Goal: Transaction & Acquisition: Book appointment/travel/reservation

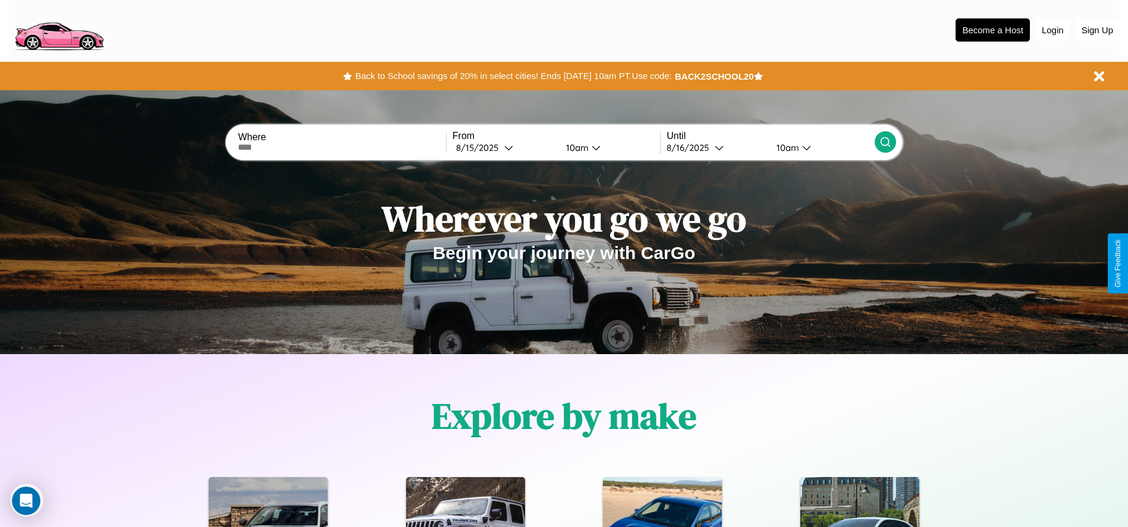
scroll to position [1706, 0]
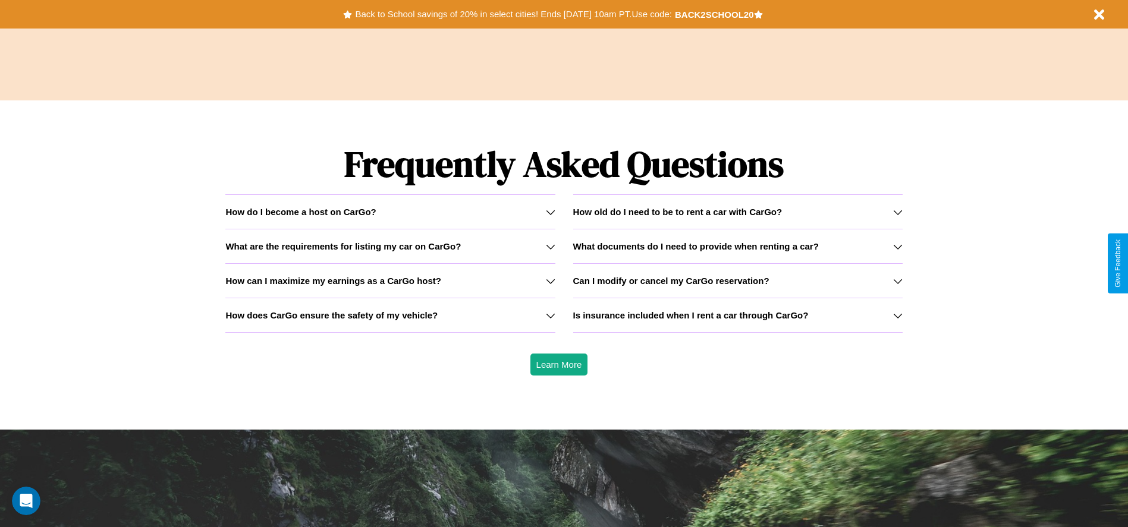
click at [550, 246] on icon at bounding box center [551, 247] width 10 height 10
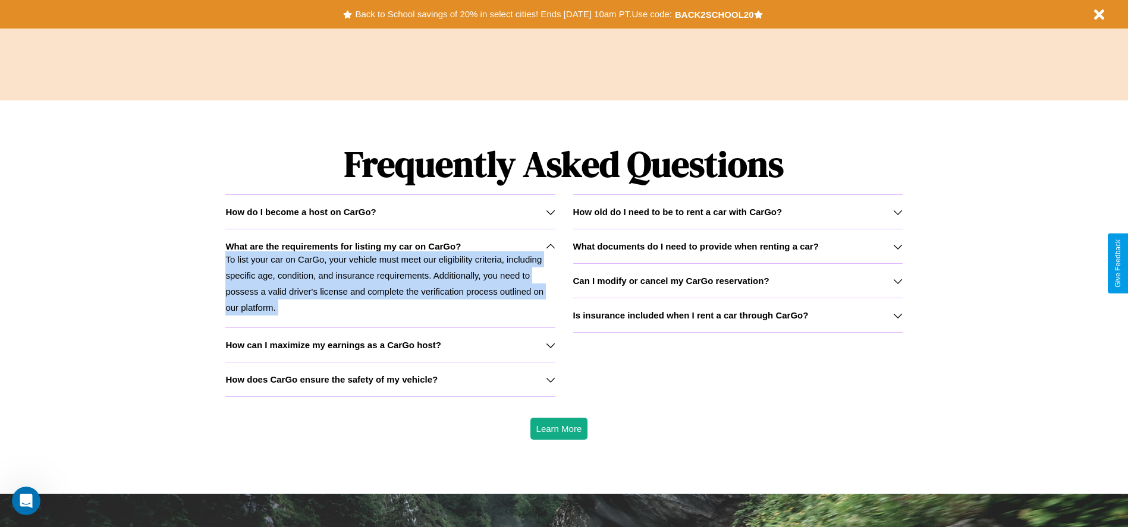
click at [550, 246] on icon at bounding box center [551, 247] width 10 height 10
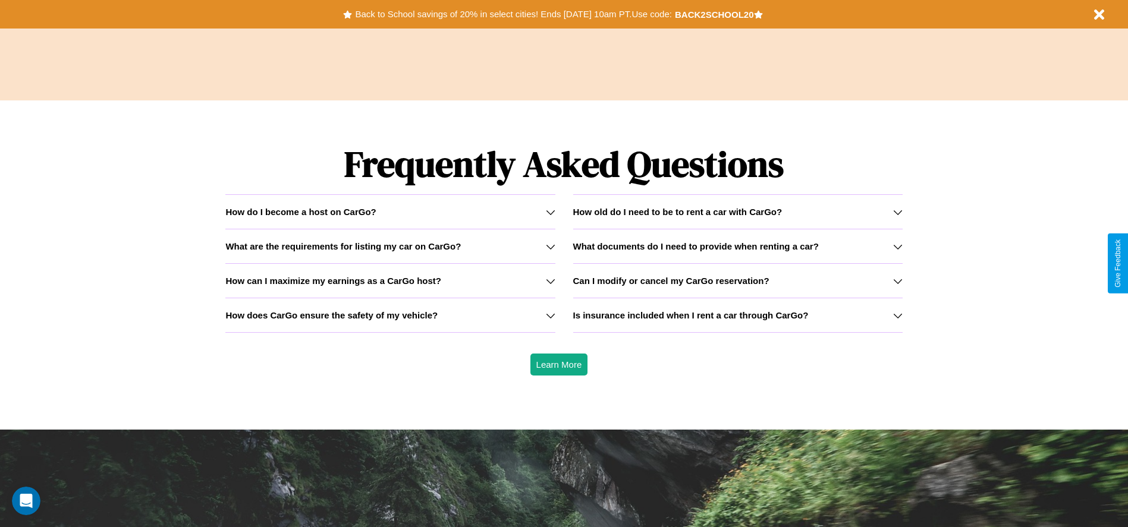
click at [390, 281] on h3 "How can I maximize my earnings as a CarGo host?" at bounding box center [333, 281] width 216 height 10
click at [390, 246] on h3 "What are the requirements for listing my car on CarGo?" at bounding box center [342, 246] width 235 height 10
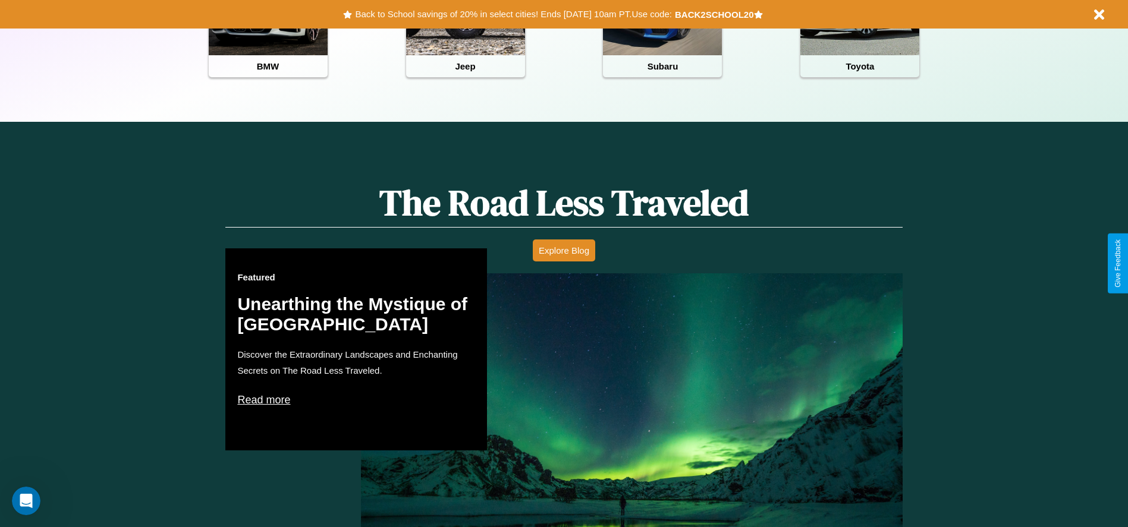
scroll to position [247, 0]
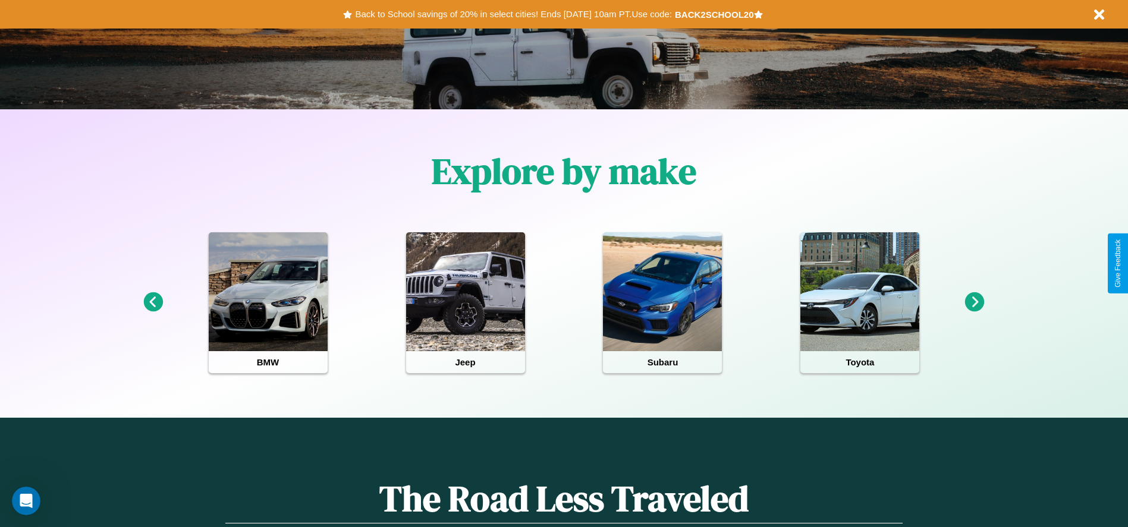
click at [153, 303] on icon at bounding box center [153, 303] width 20 height 20
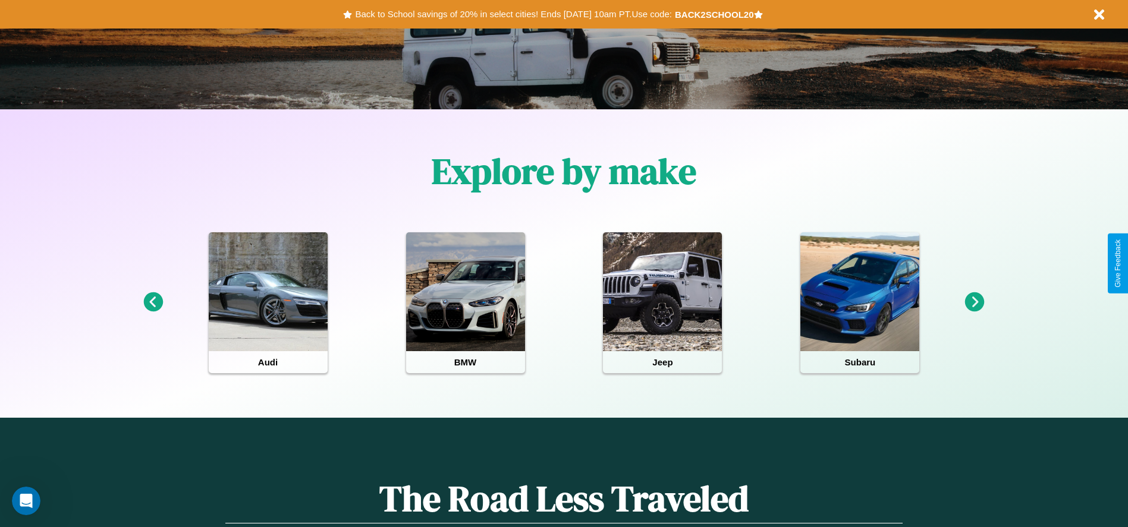
click at [975, 303] on icon at bounding box center [975, 303] width 20 height 20
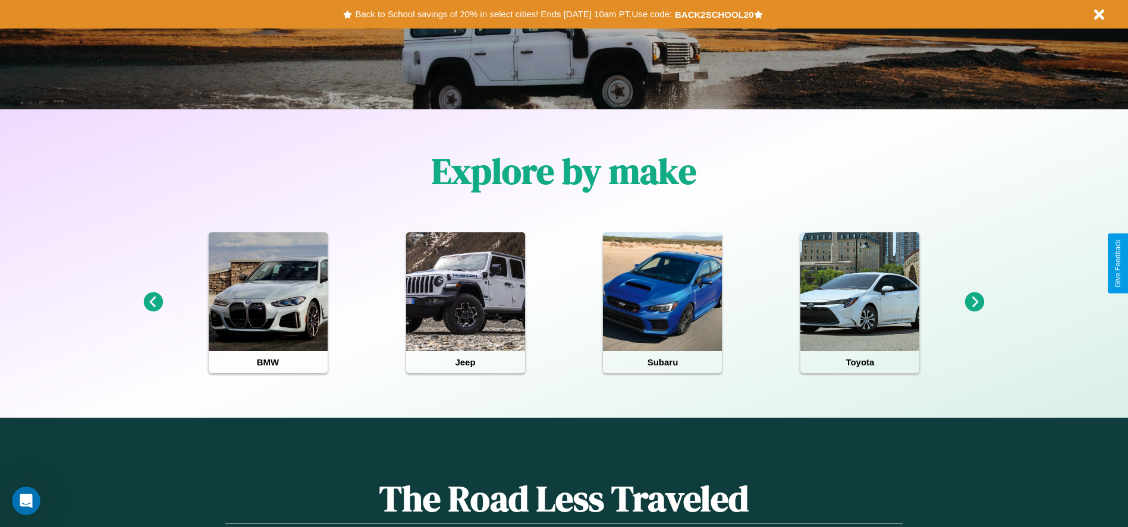
click at [975, 303] on icon at bounding box center [975, 303] width 20 height 20
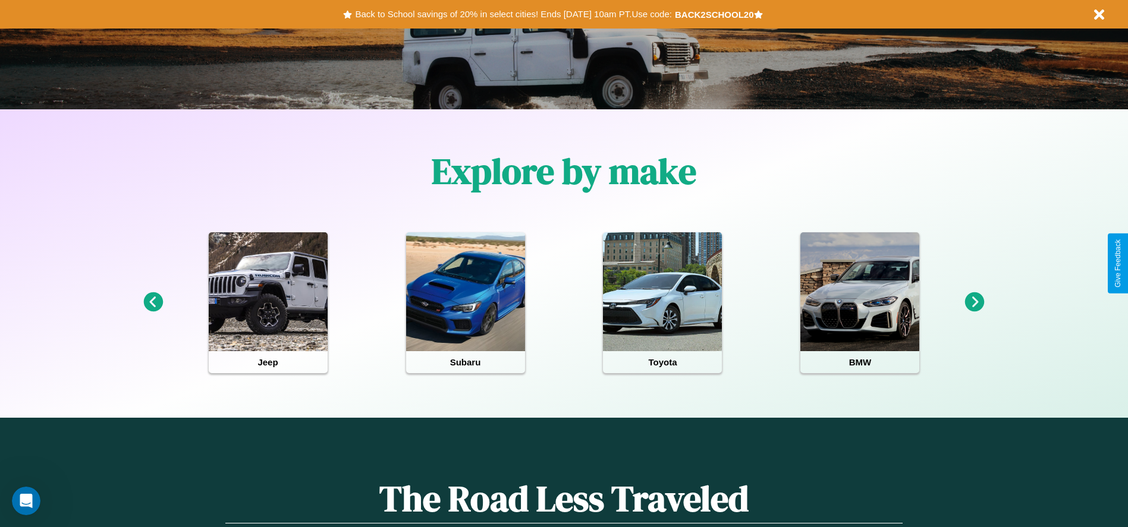
click at [975, 303] on icon at bounding box center [975, 303] width 20 height 20
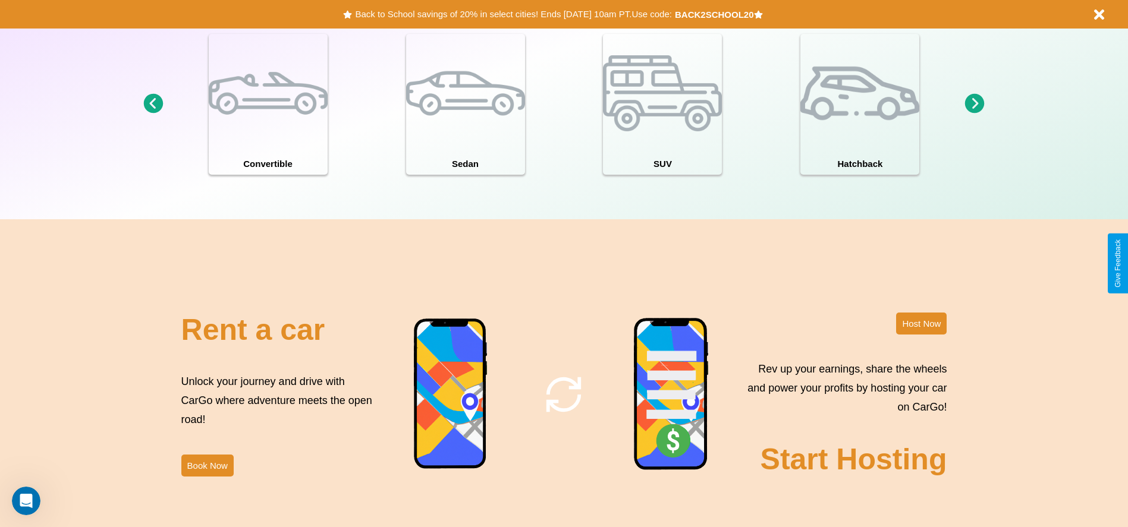
scroll to position [1438, 0]
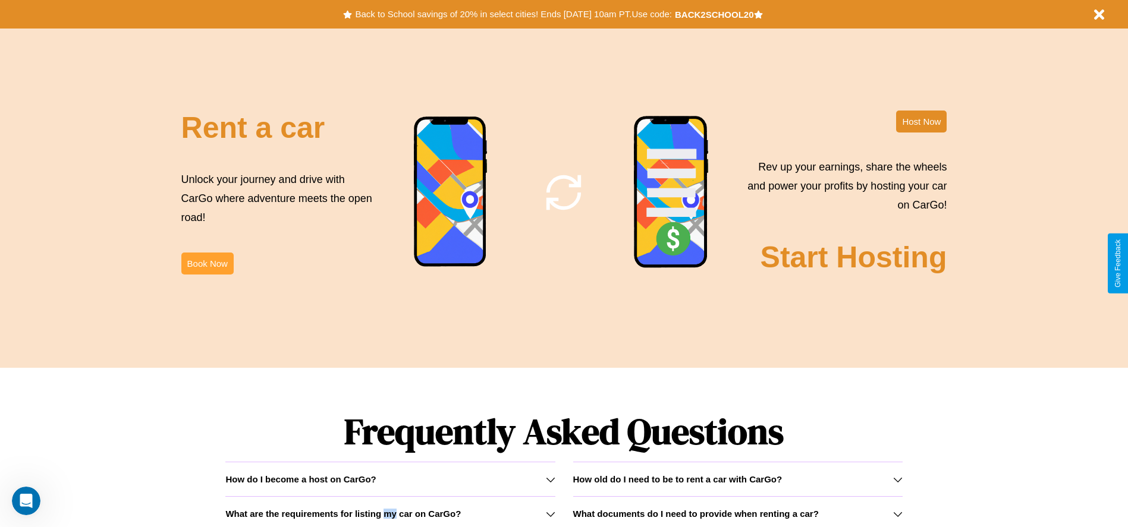
click at [207, 263] on button "Book Now" at bounding box center [207, 264] width 52 height 22
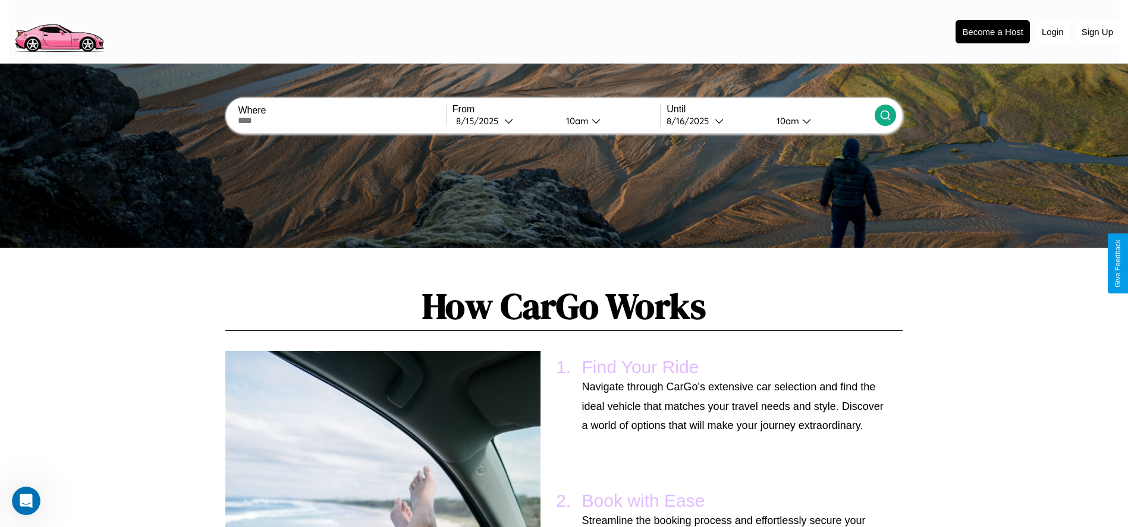
click at [342, 121] on input "text" at bounding box center [342, 121] width 208 height 10
type input "*****"
click at [504, 121] on div "8 / 15 / 2025" at bounding box center [480, 120] width 48 height 11
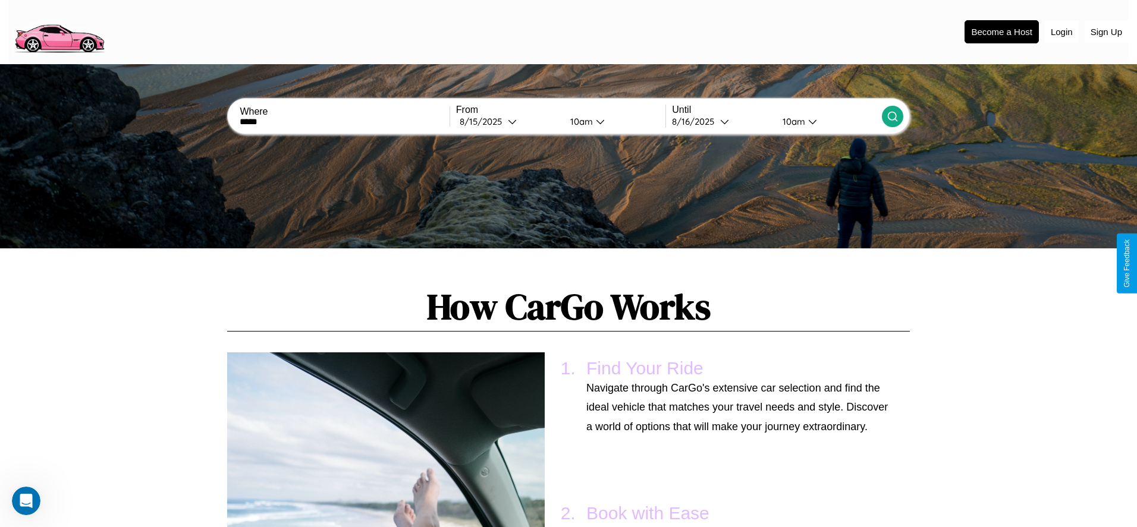
select select "*"
select select "****"
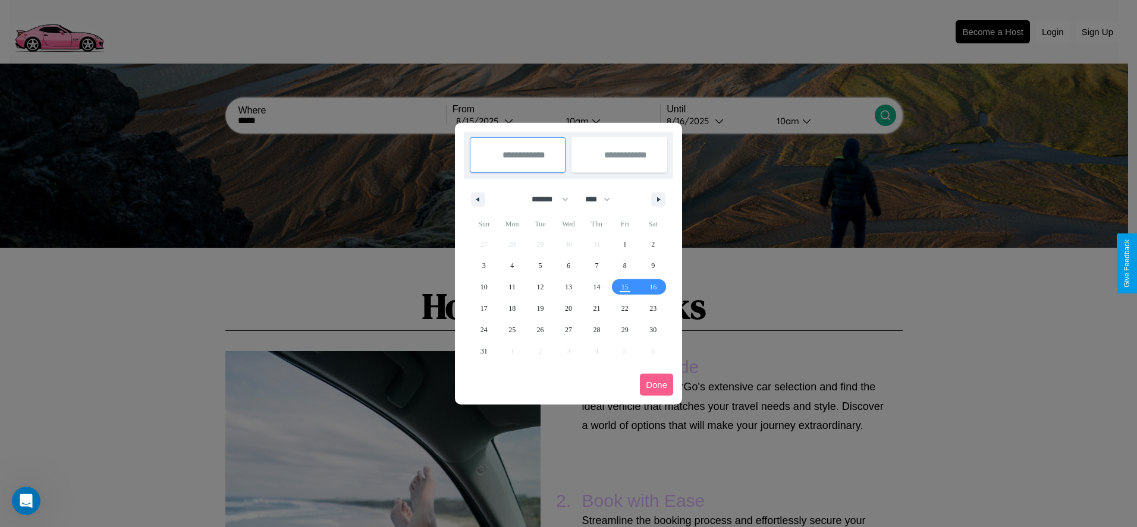
drag, startPoint x: 545, startPoint y: 199, endPoint x: 568, endPoint y: 238, distance: 45.9
click at [545, 199] on select "******* ******** ***** ***** *** **** **** ****** ********* ******* ******** **…" at bounding box center [548, 200] width 51 height 20
select select "*"
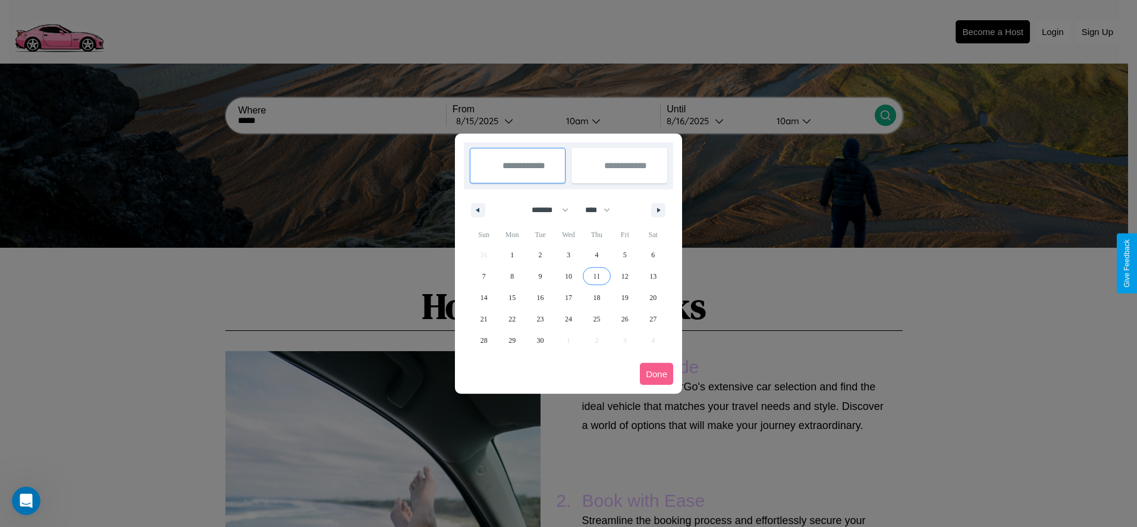
click at [596, 276] on span "11" at bounding box center [596, 276] width 7 height 21
type input "**********"
click at [596, 297] on span "18" at bounding box center [596, 297] width 7 height 21
type input "**********"
click at [656, 374] on button "Done" at bounding box center [656, 374] width 33 height 22
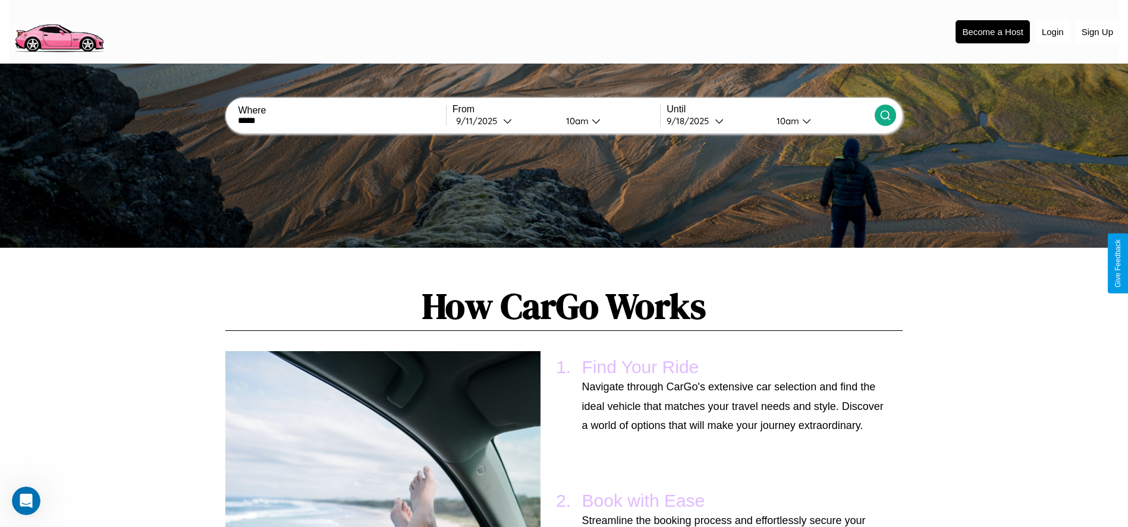
click at [575, 121] on div "10am" at bounding box center [576, 120] width 32 height 11
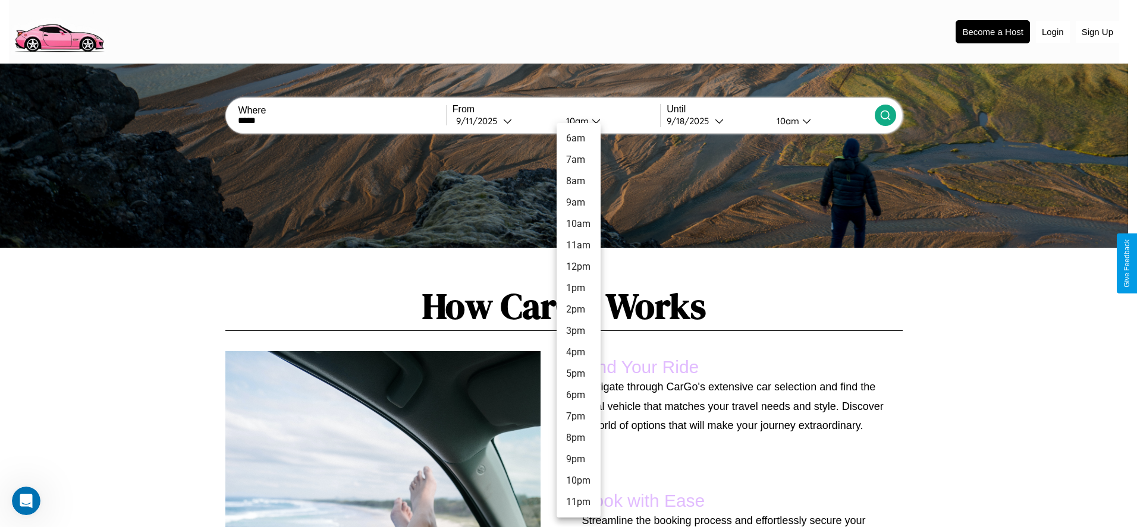
click at [578, 460] on li "9pm" at bounding box center [579, 459] width 44 height 21
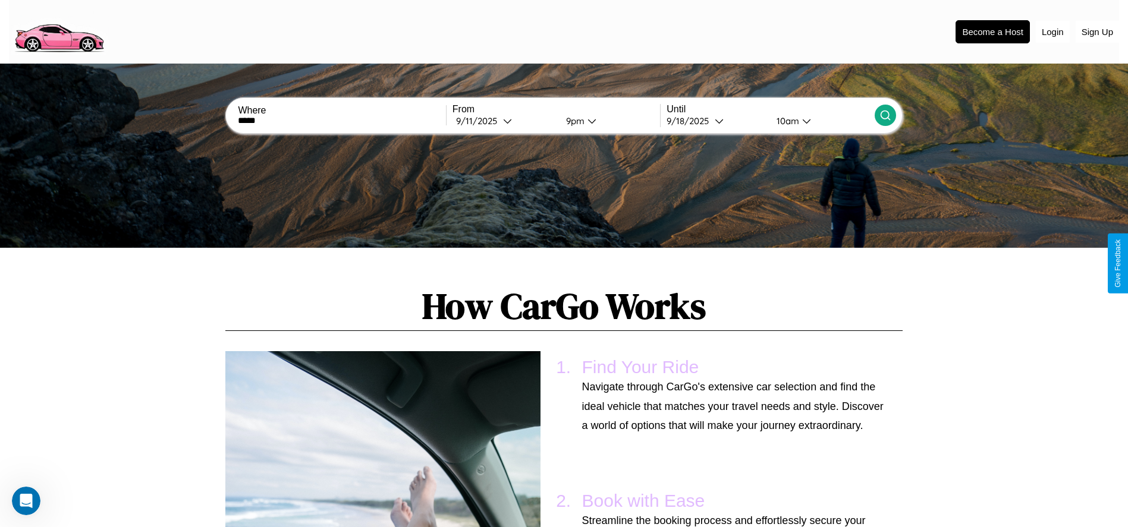
click at [786, 121] on div "10am" at bounding box center [787, 120] width 32 height 11
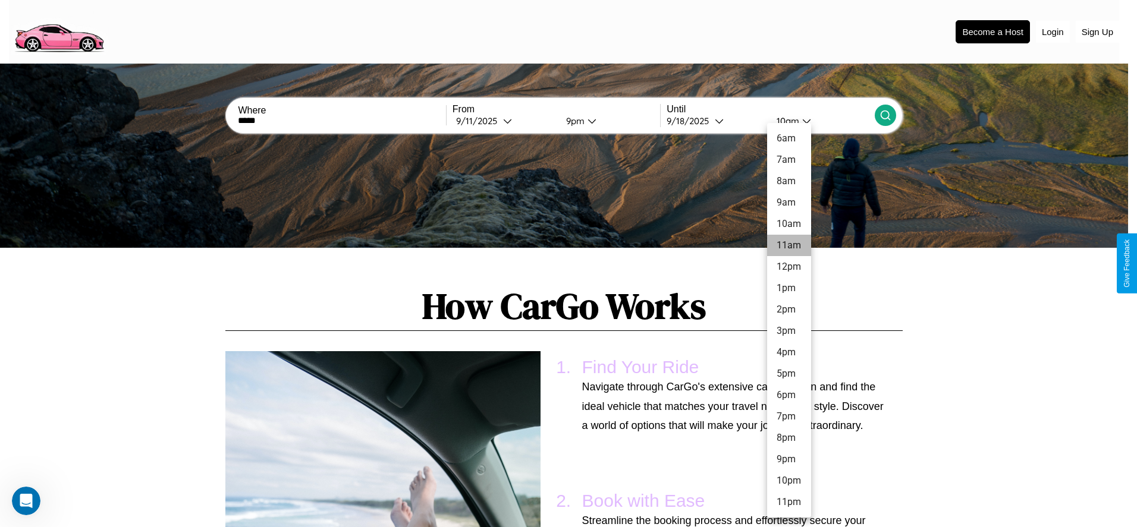
click at [788, 246] on li "11am" at bounding box center [789, 245] width 44 height 21
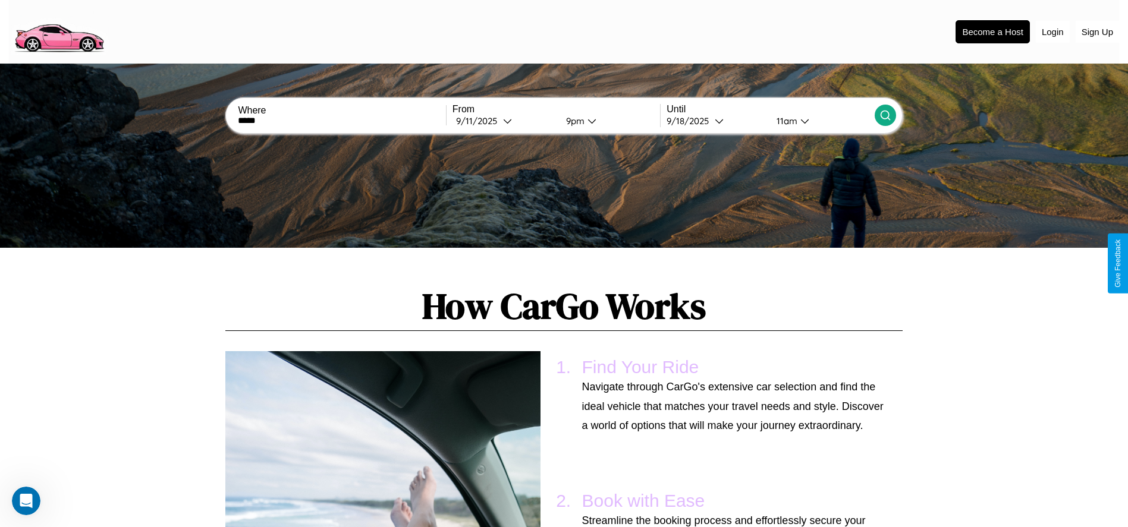
click at [885, 115] on icon at bounding box center [885, 115] width 12 height 12
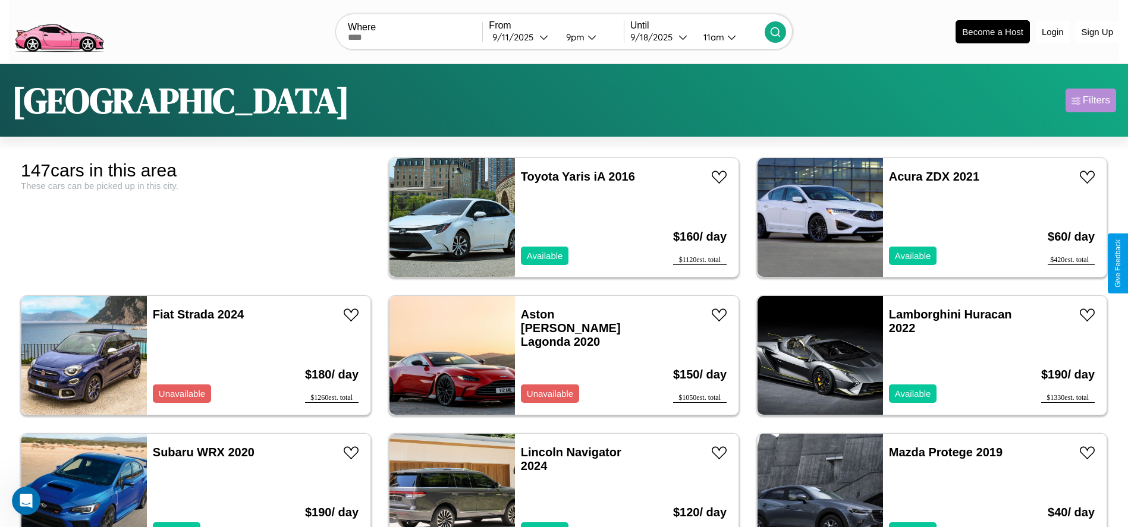
click at [1091, 100] on div "Filters" at bounding box center [1096, 101] width 27 height 12
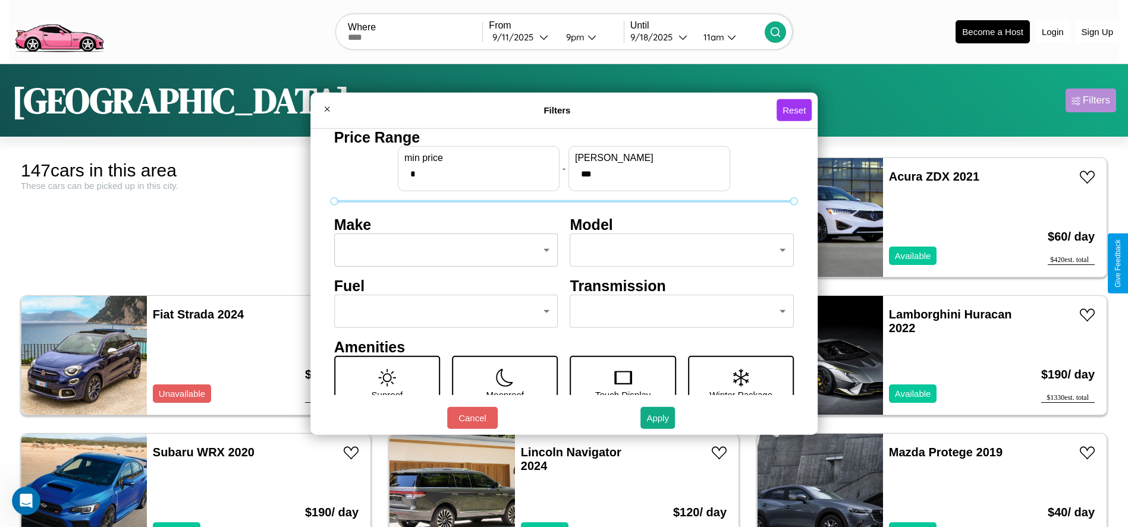
scroll to position [50, 0]
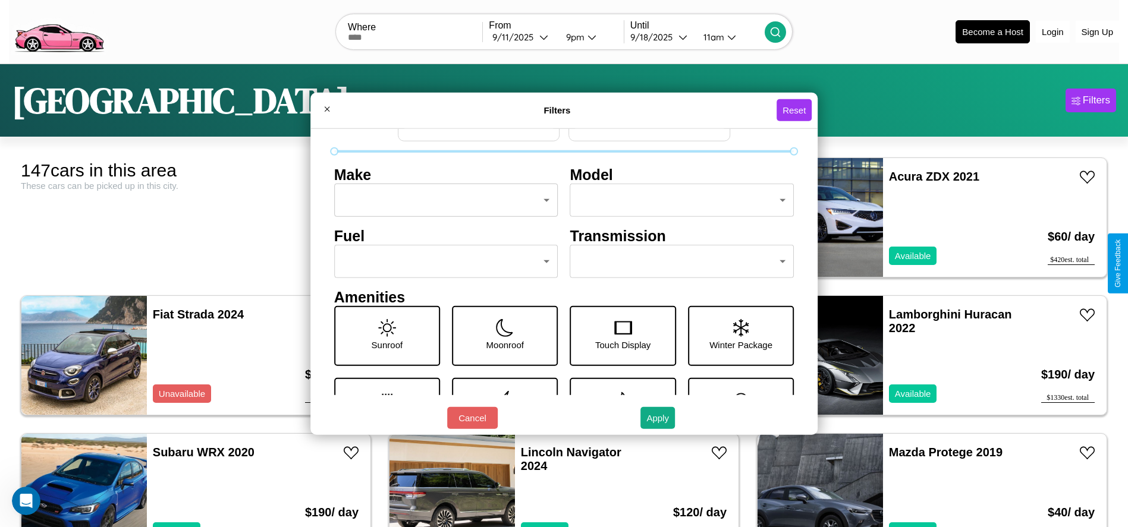
click at [676, 262] on body "CarGo Where From 9 / 11 / 2025 9pm Until 9 / 18 / 2025 11am Become a Host Login…" at bounding box center [564, 300] width 1128 height 601
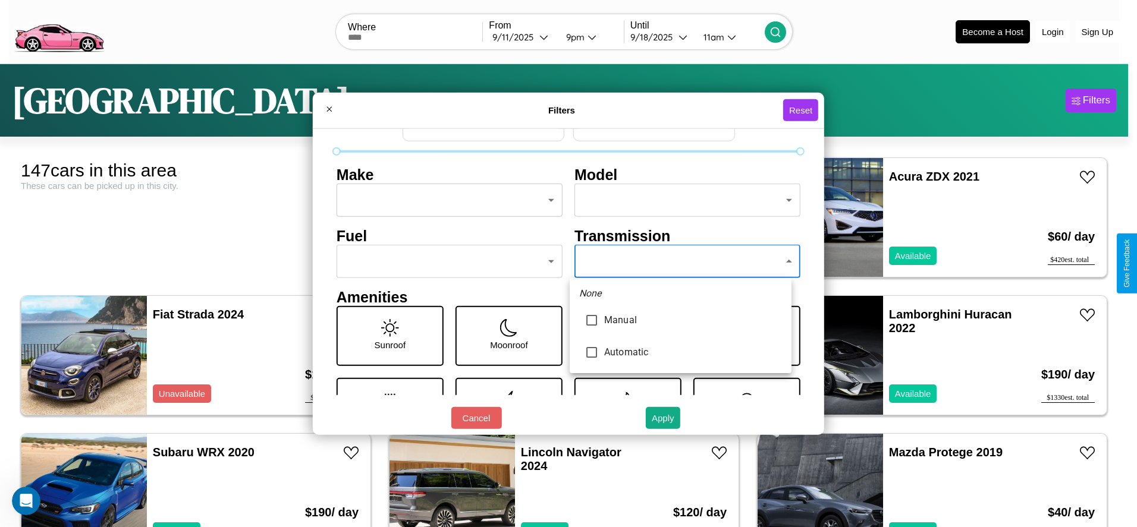
type input "*********"
click at [680, 262] on div at bounding box center [568, 263] width 1137 height 527
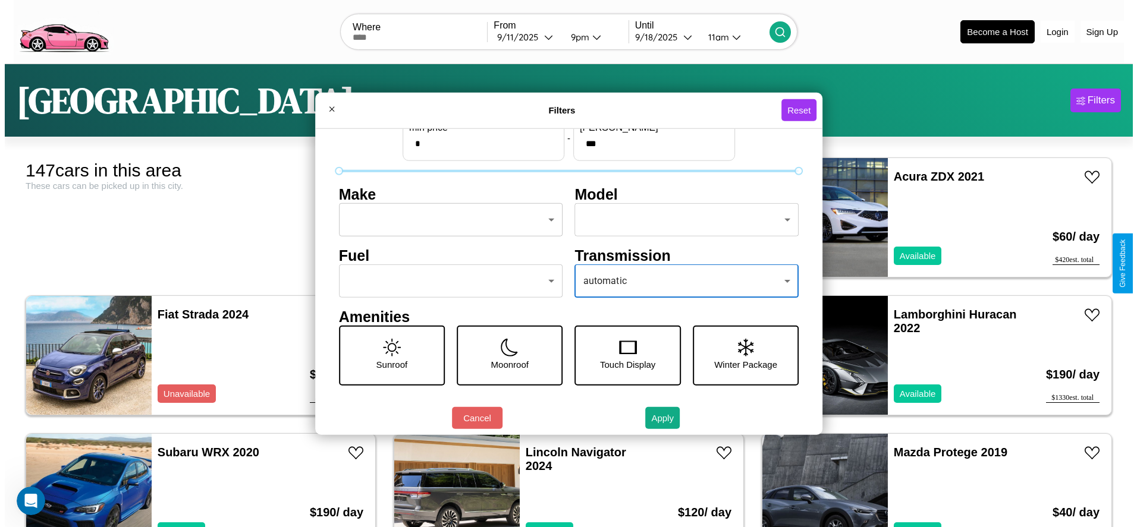
scroll to position [0, 0]
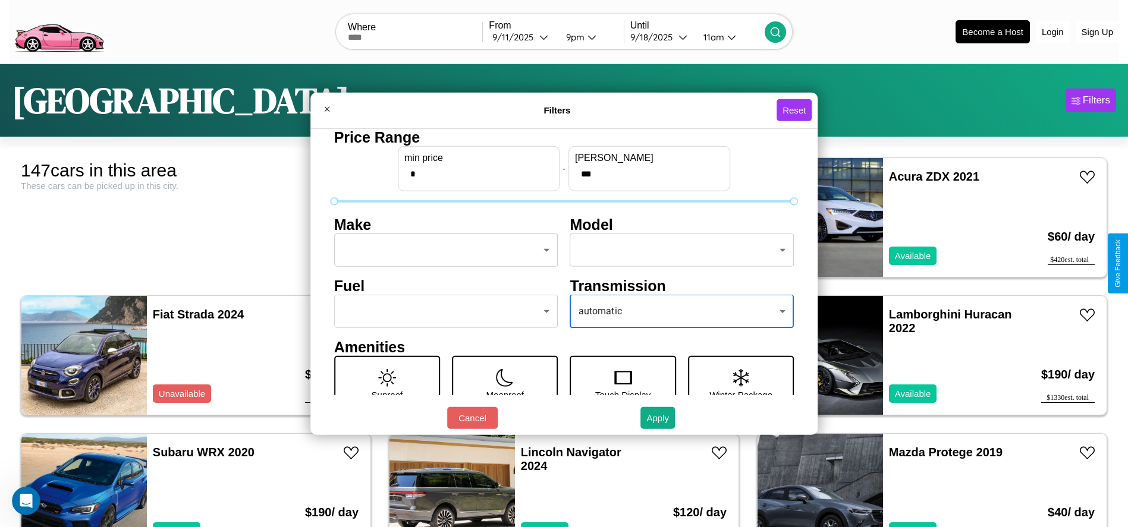
click at [442, 250] on body "CarGo Where From 9 / 11 / 2025 9pm Until 9 / 18 / 2025 11am Become a Host Login…" at bounding box center [564, 300] width 1128 height 601
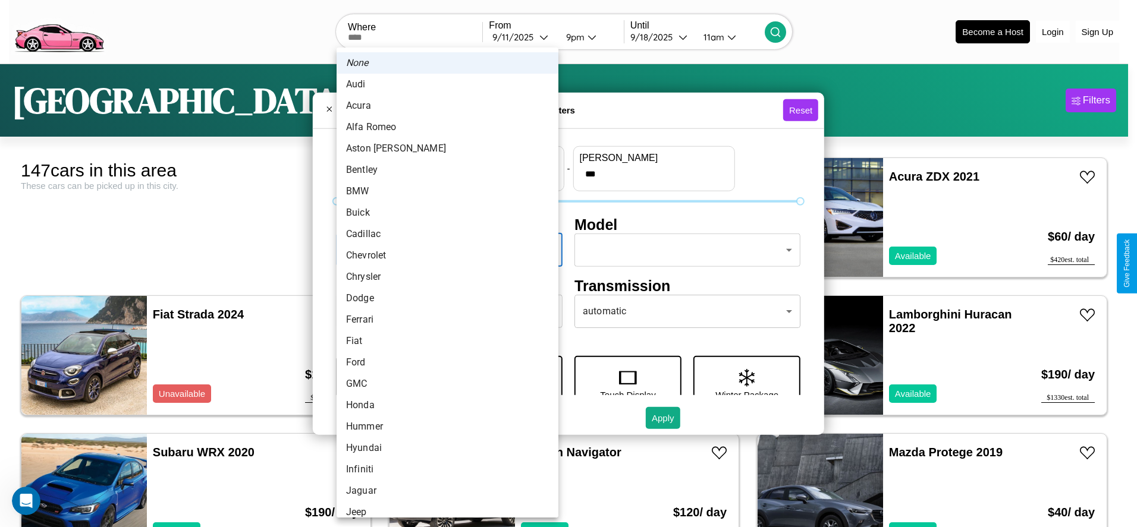
click at [443, 191] on li "BMW" at bounding box center [448, 191] width 222 height 21
type input "***"
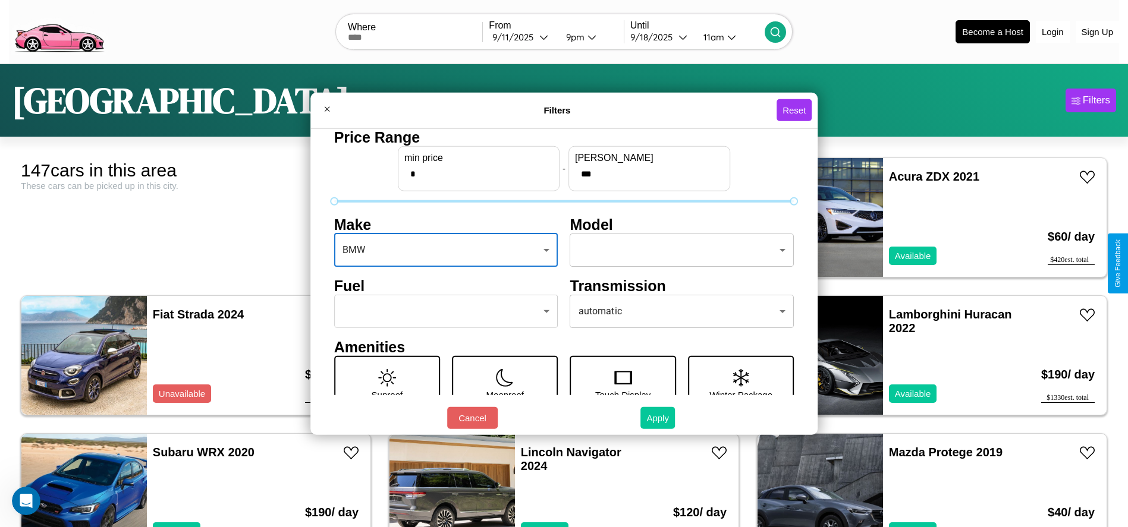
click at [658, 418] on button "Apply" at bounding box center [657, 418] width 34 height 22
